Goal: Go to known website: Access a specific website the user already knows

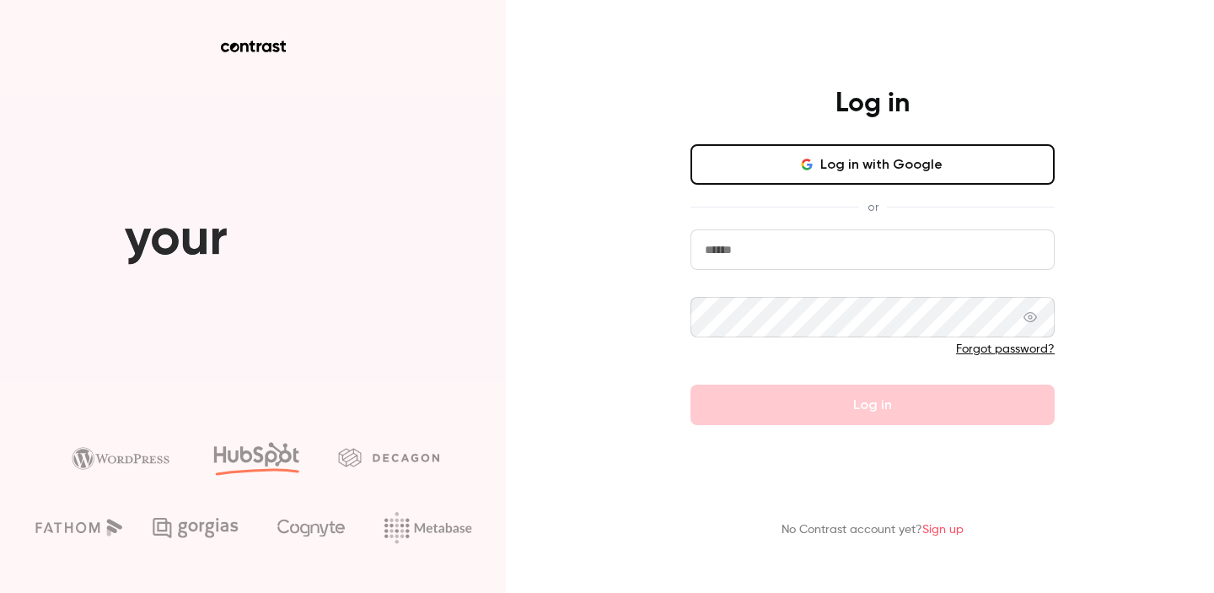
click at [898, 150] on button "Log in with Google" at bounding box center [872, 164] width 364 height 40
